Goal: Task Accomplishment & Management: Manage account settings

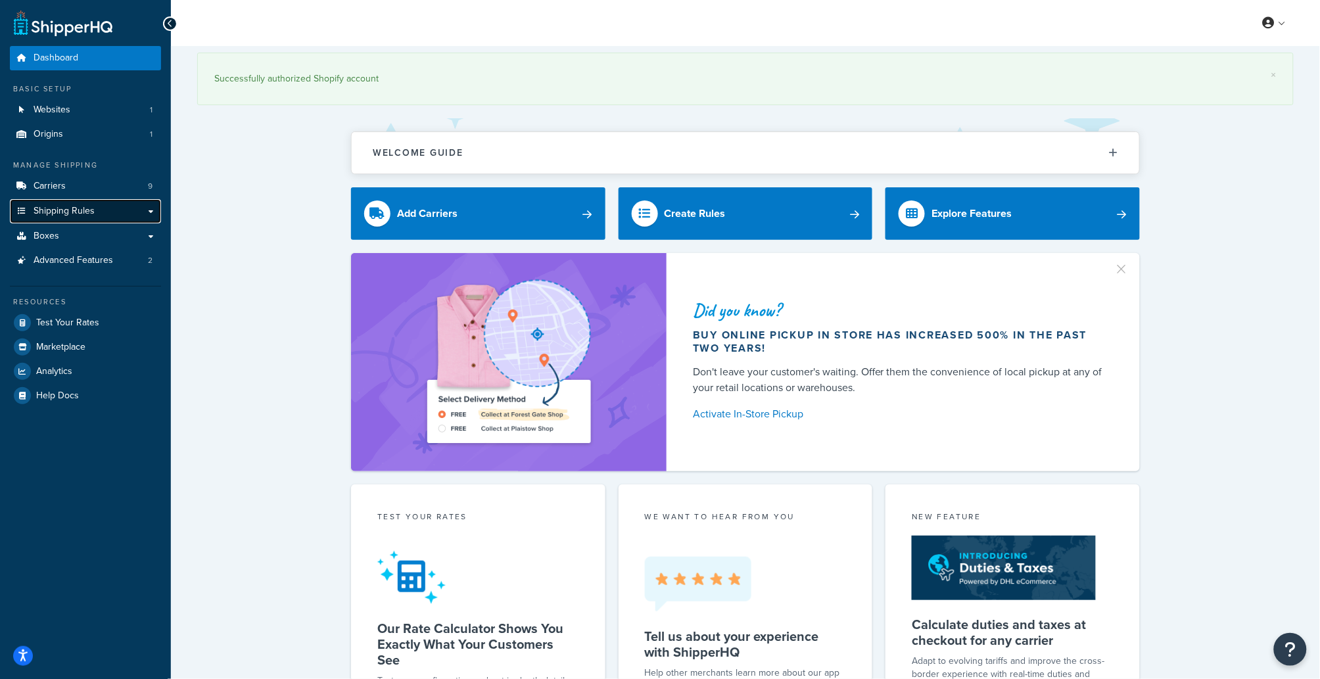
click at [132, 204] on link "Shipping Rules" at bounding box center [85, 211] width 151 height 24
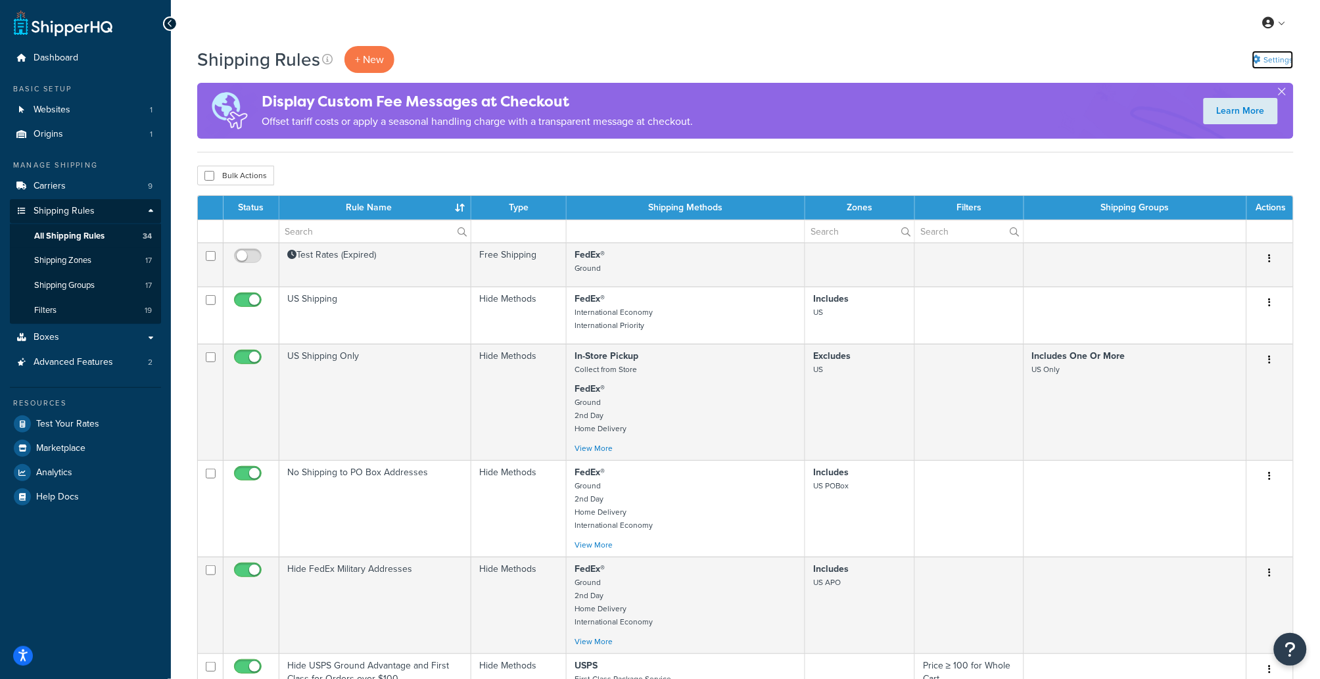
click at [1270, 61] on link "Settings" at bounding box center [1273, 60] width 41 height 18
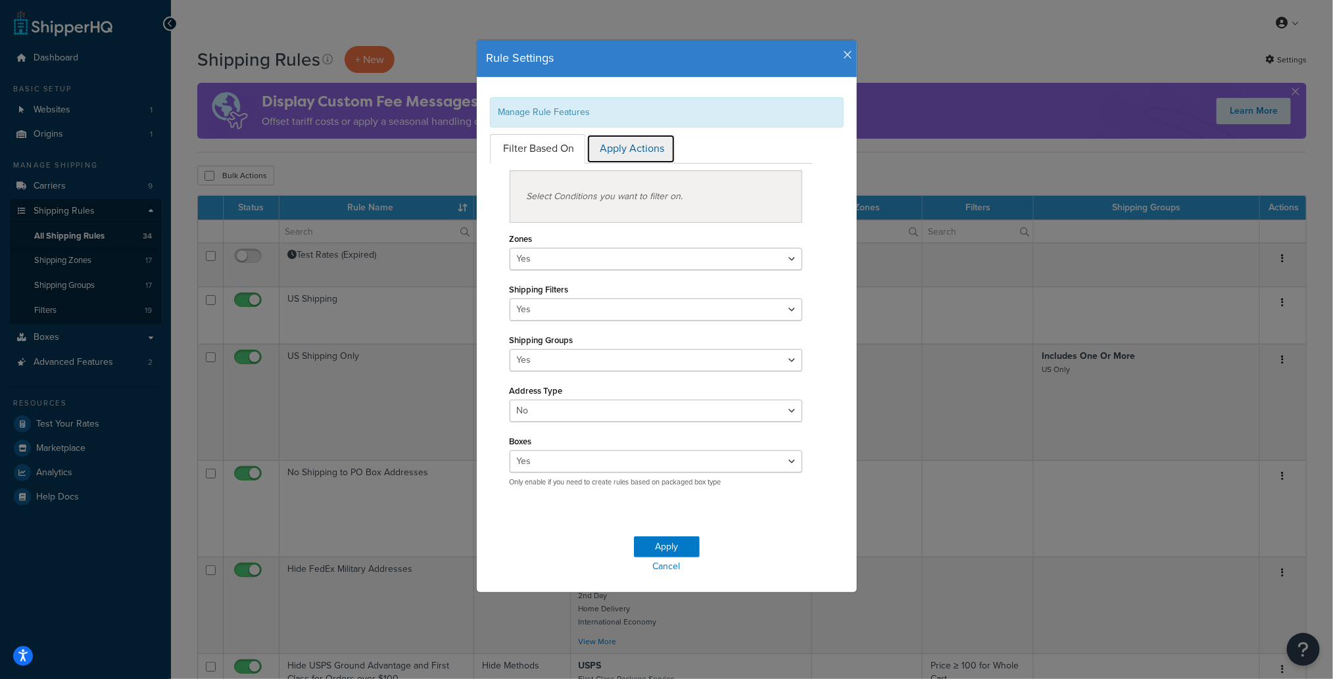
click at [626, 149] on link "Apply Actions" at bounding box center [630, 149] width 89 height 30
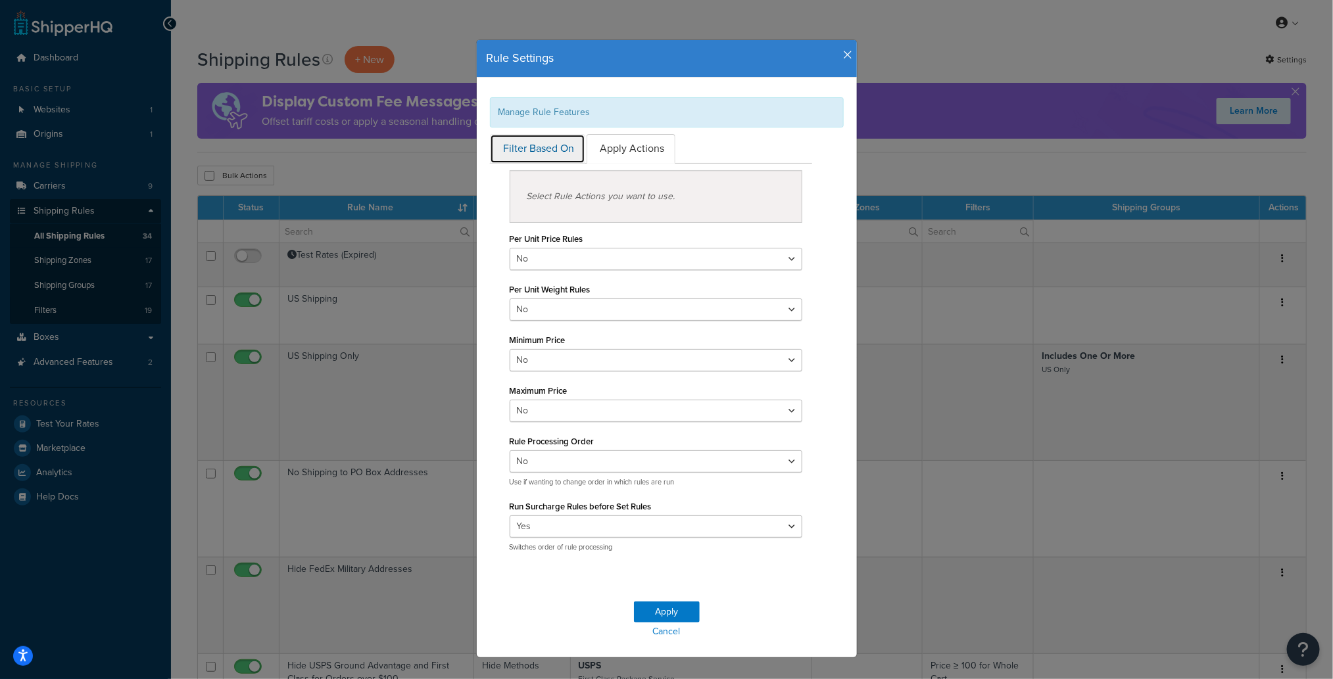
click at [555, 158] on link "Filter Based On" at bounding box center [537, 149] width 95 height 30
